Goal: Information Seeking & Learning: Learn about a topic

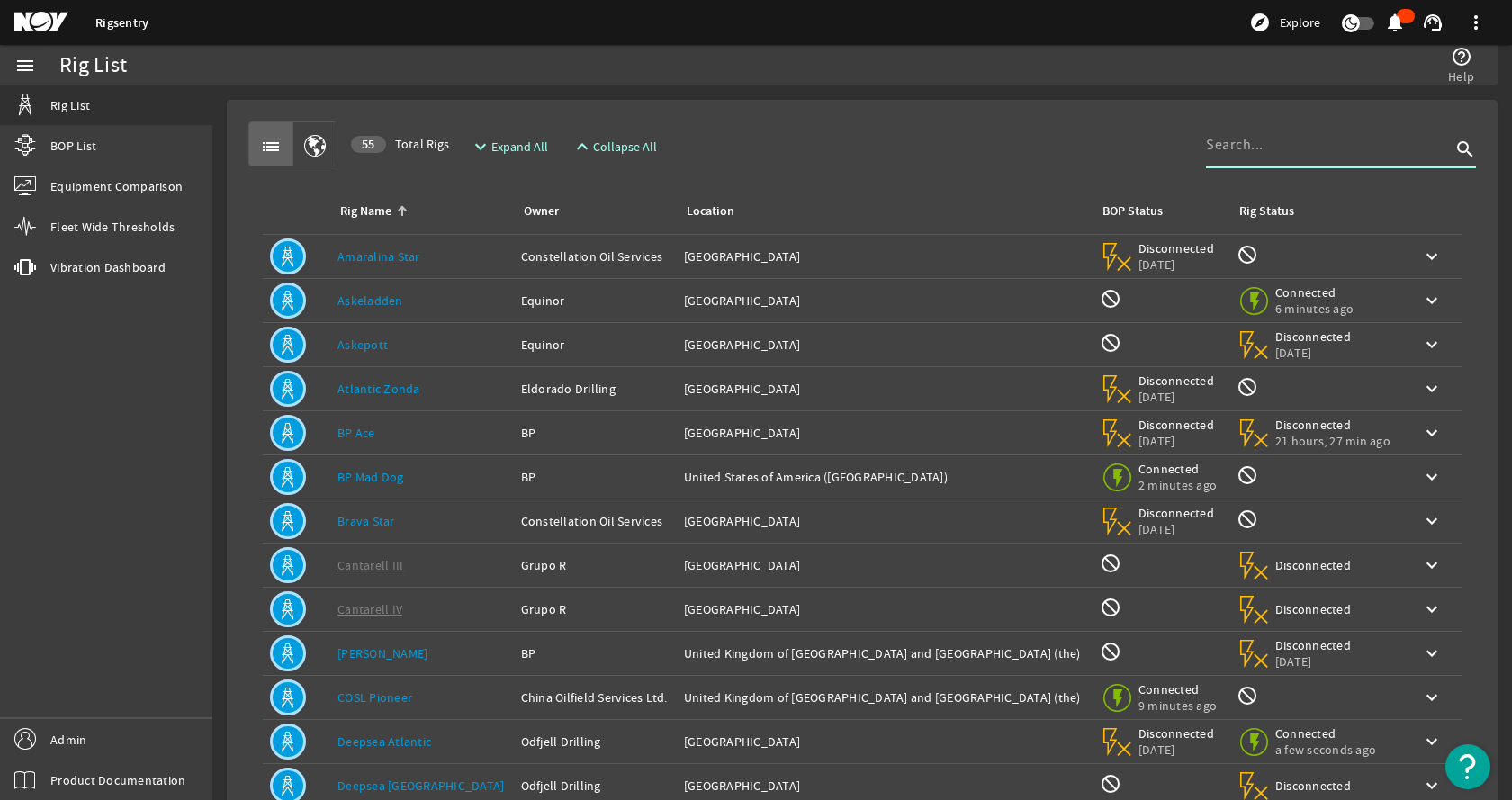
click at [1259, 142] on input at bounding box center [1328, 144] width 245 height 21
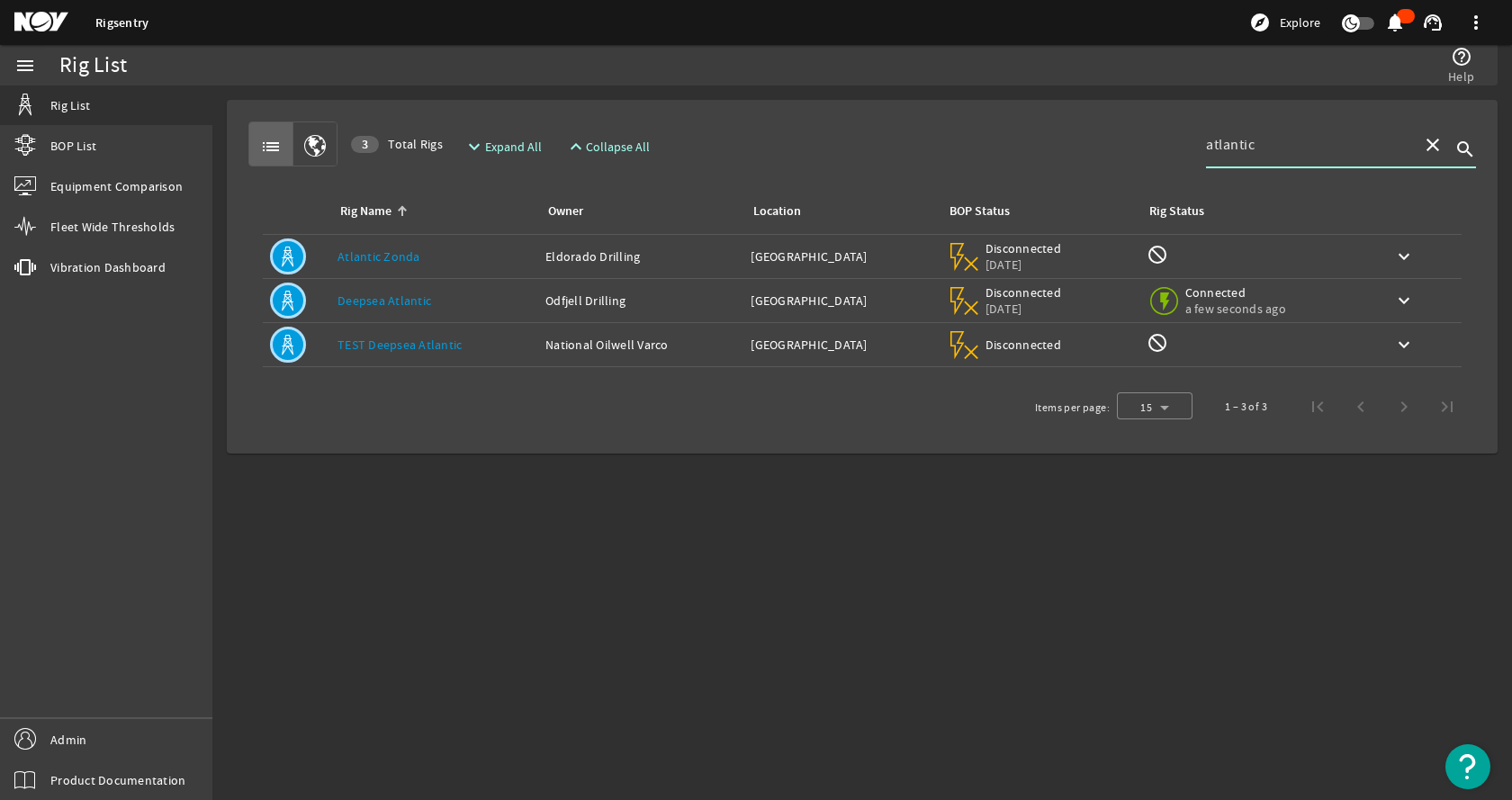
type input "atlantic"
click at [419, 300] on link "Deepsea Atlantic" at bounding box center [384, 300] width 94 height 16
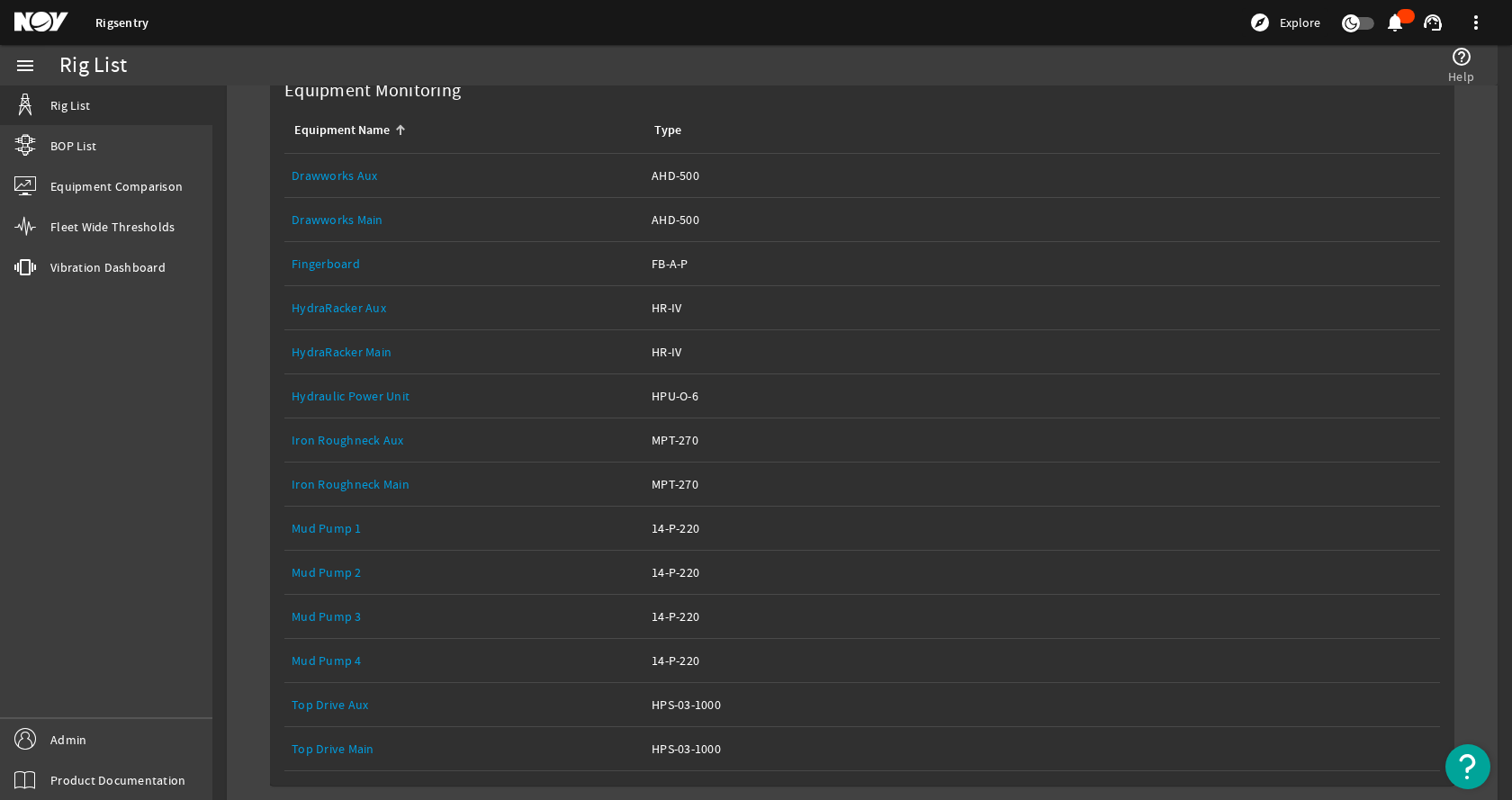
scroll to position [468, 0]
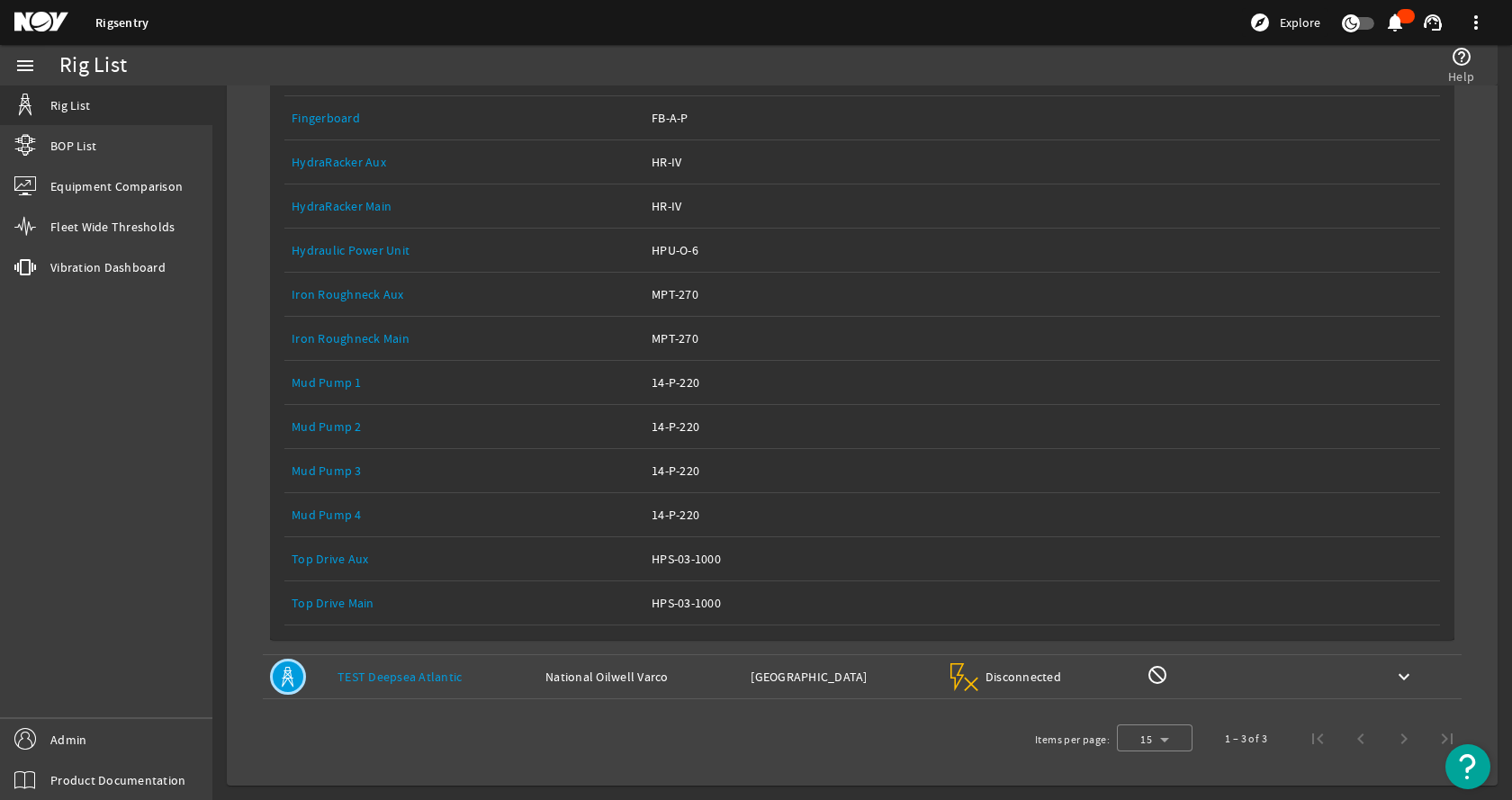
click at [318, 603] on link "Top Drive Main" at bounding box center [333, 603] width 83 height 16
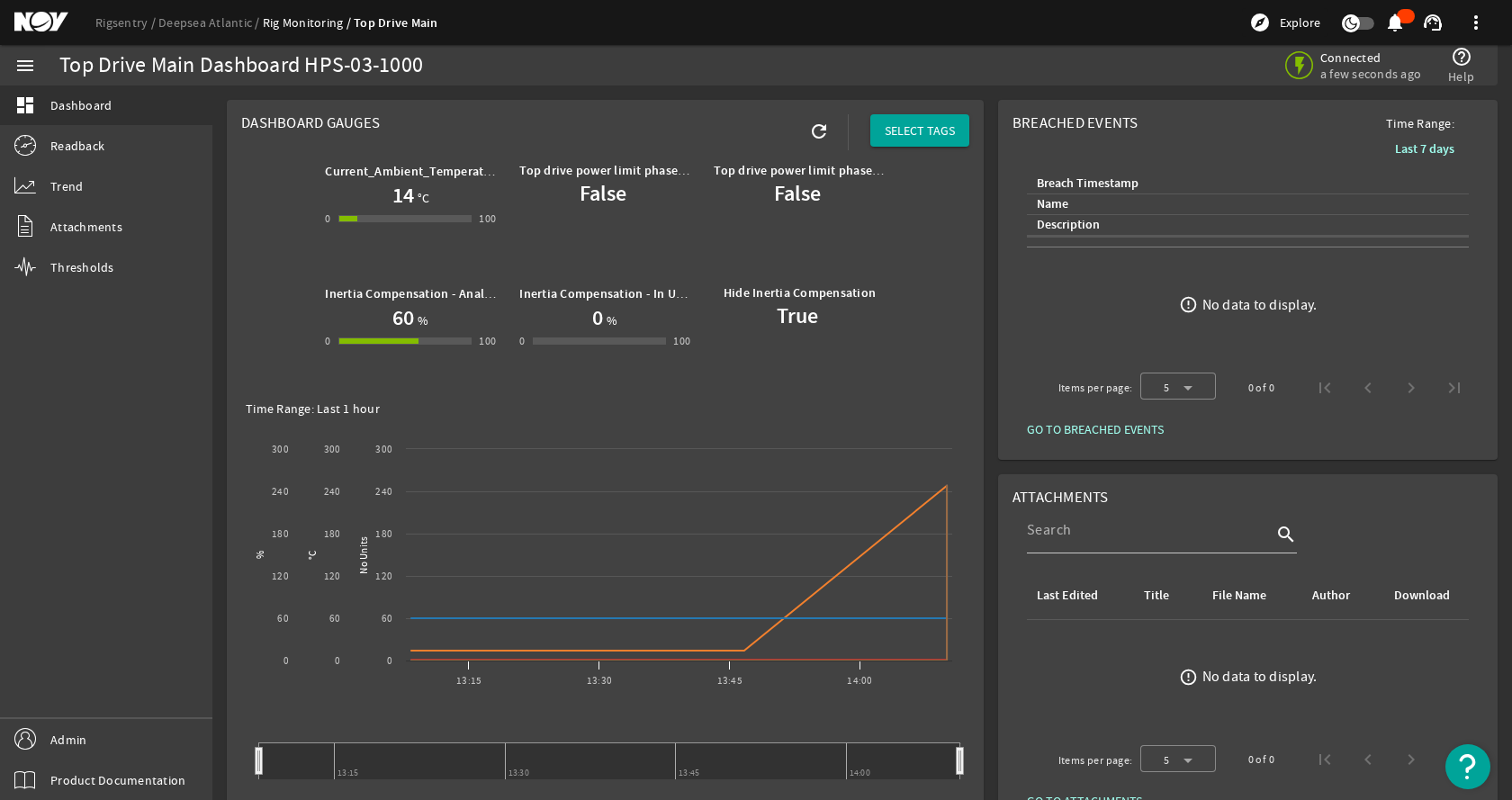
click at [102, 377] on div "menu dashboard Dashboard Readback Trend Attachments Thresholds Admin Product Do…" at bounding box center [106, 422] width 212 height 755
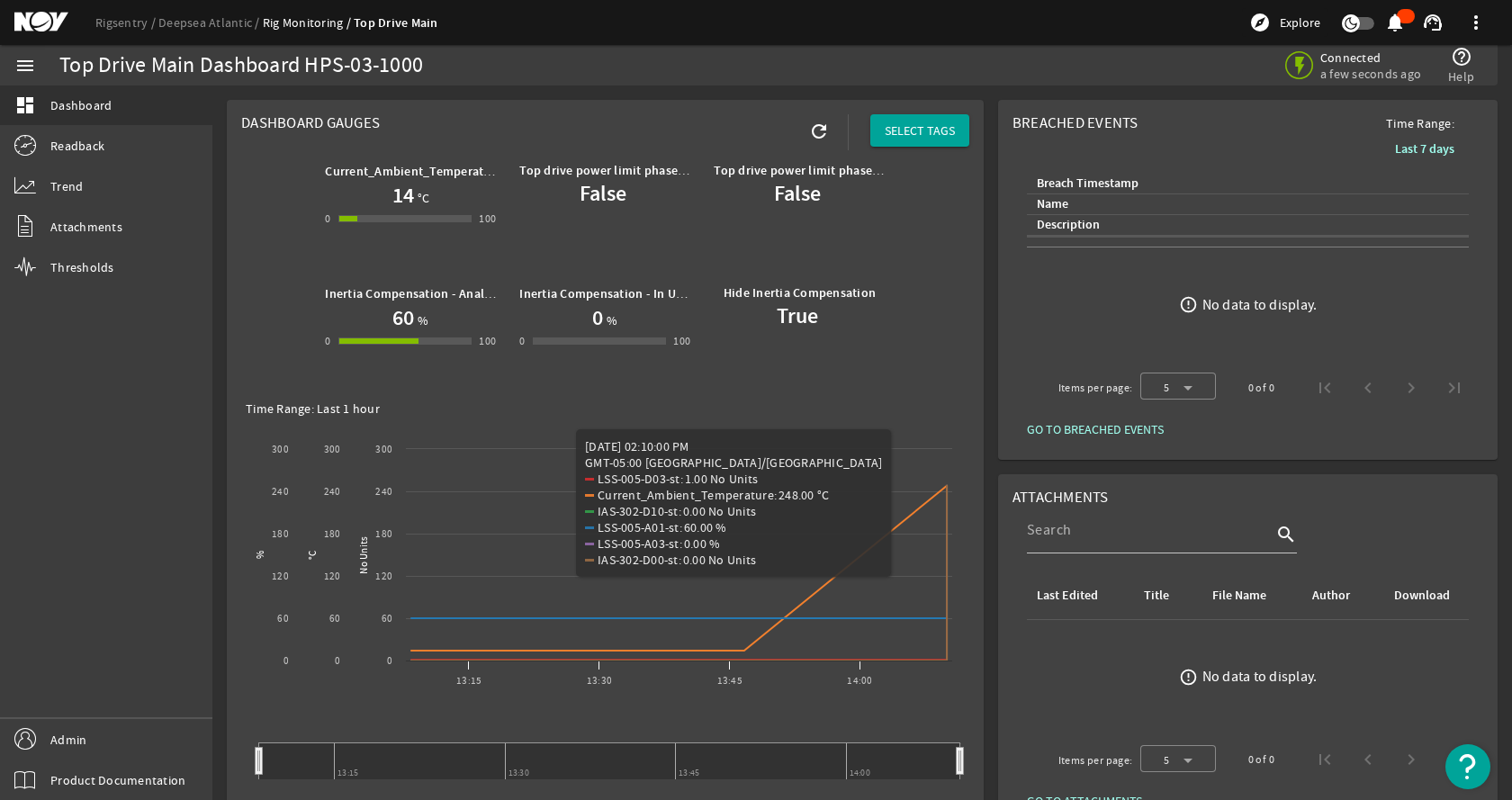
click at [946, 332] on div "Current_Ambient_Temperature 14 °C 0 -1 100 100 Top drive power limit phaseback …" at bounding box center [606, 272] width 729 height 245
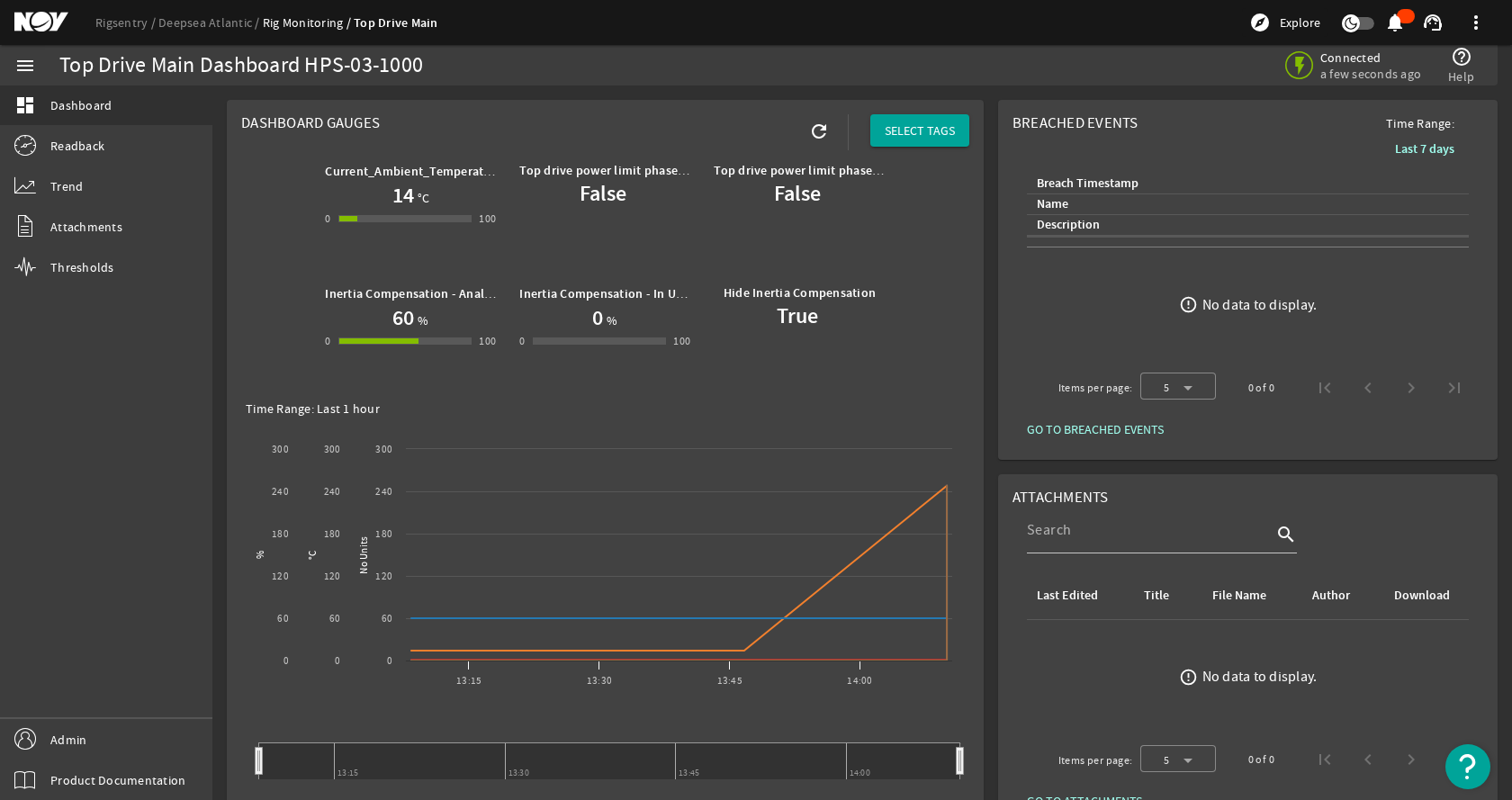
click at [674, 34] on div "Rigsentry Deepsea Atlantic Rig Monitoring Top Drive Main explore Explore notifi…" at bounding box center [756, 22] width 1512 height 45
click at [941, 232] on div "Current_Ambient_Temperature 14 °C 0 -1 100 100 Top drive power limit phaseback …" at bounding box center [606, 272] width 729 height 245
click at [696, 54] on div "Top Drive Main Dashboard HPS-03-1000" at bounding box center [452, 64] width 784 height 40
